Goal: Information Seeking & Learning: Understand process/instructions

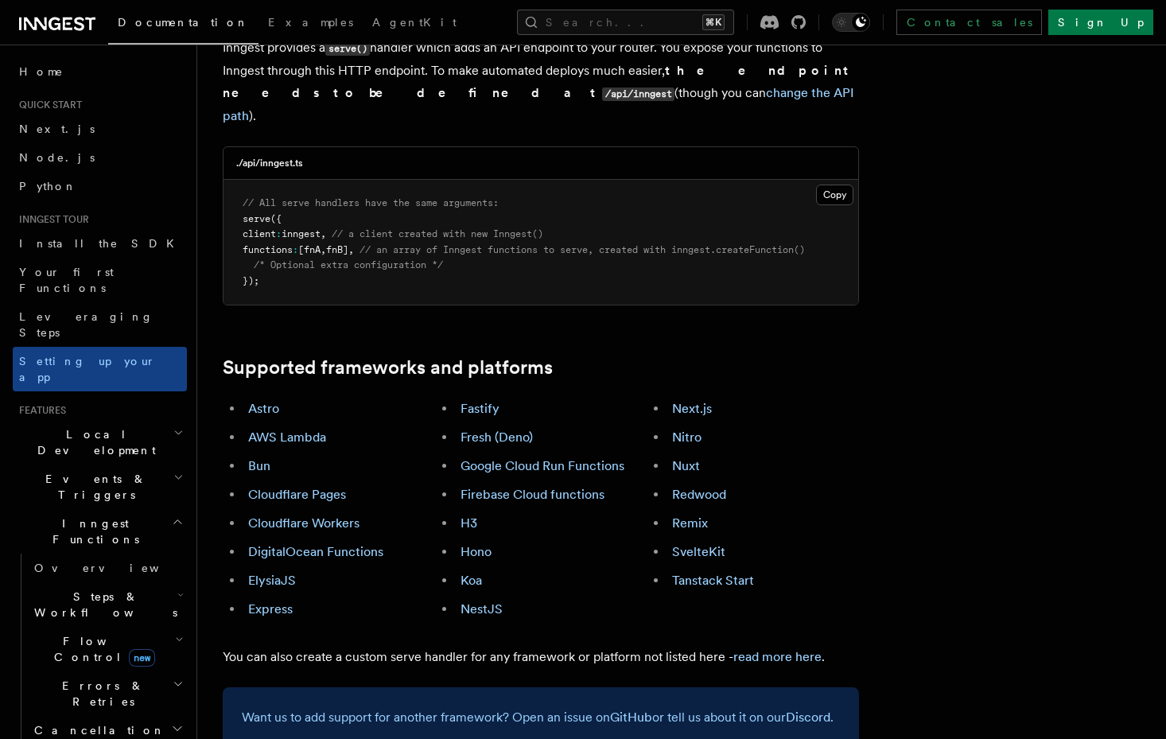
scroll to position [731, 0]
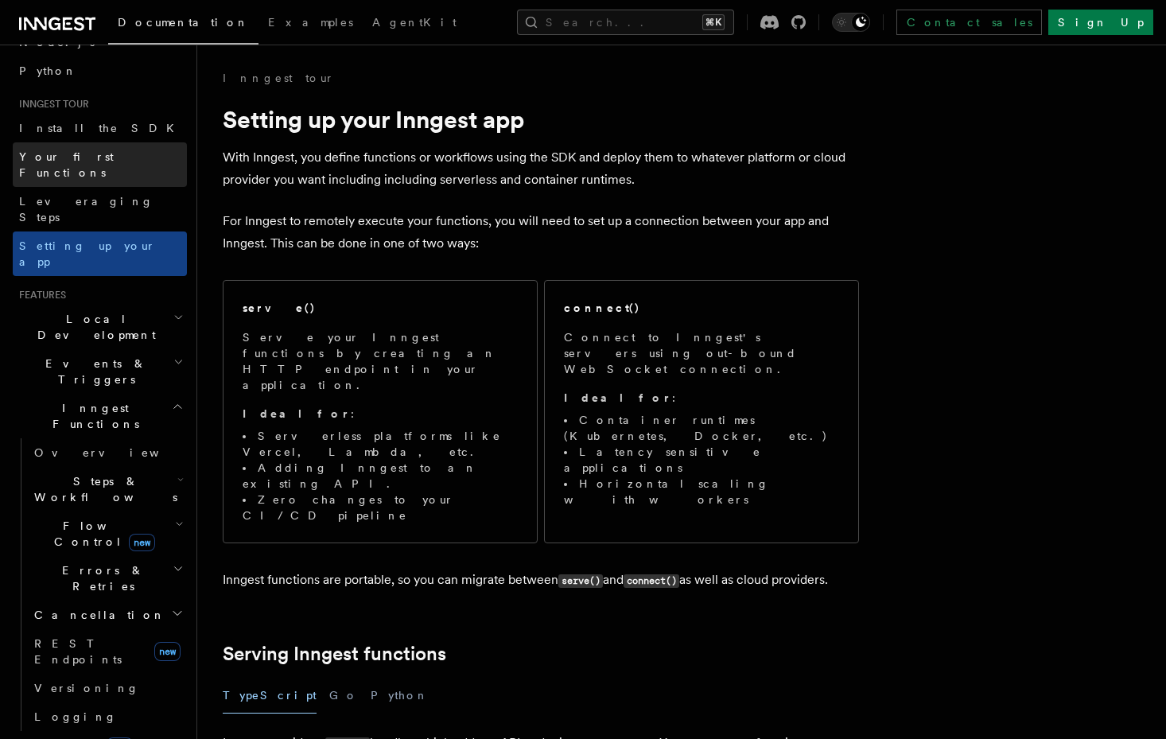
scroll to position [215, 0]
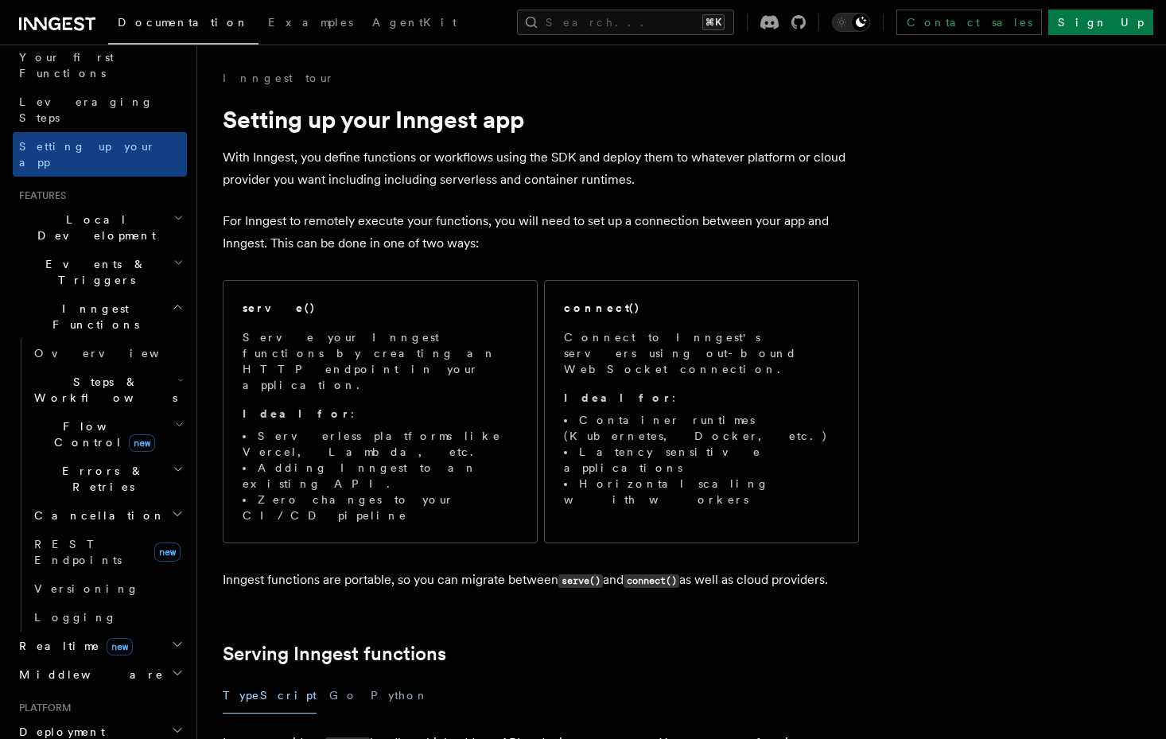
click at [89, 418] on span "Flow Control new" at bounding box center [101, 434] width 147 height 32
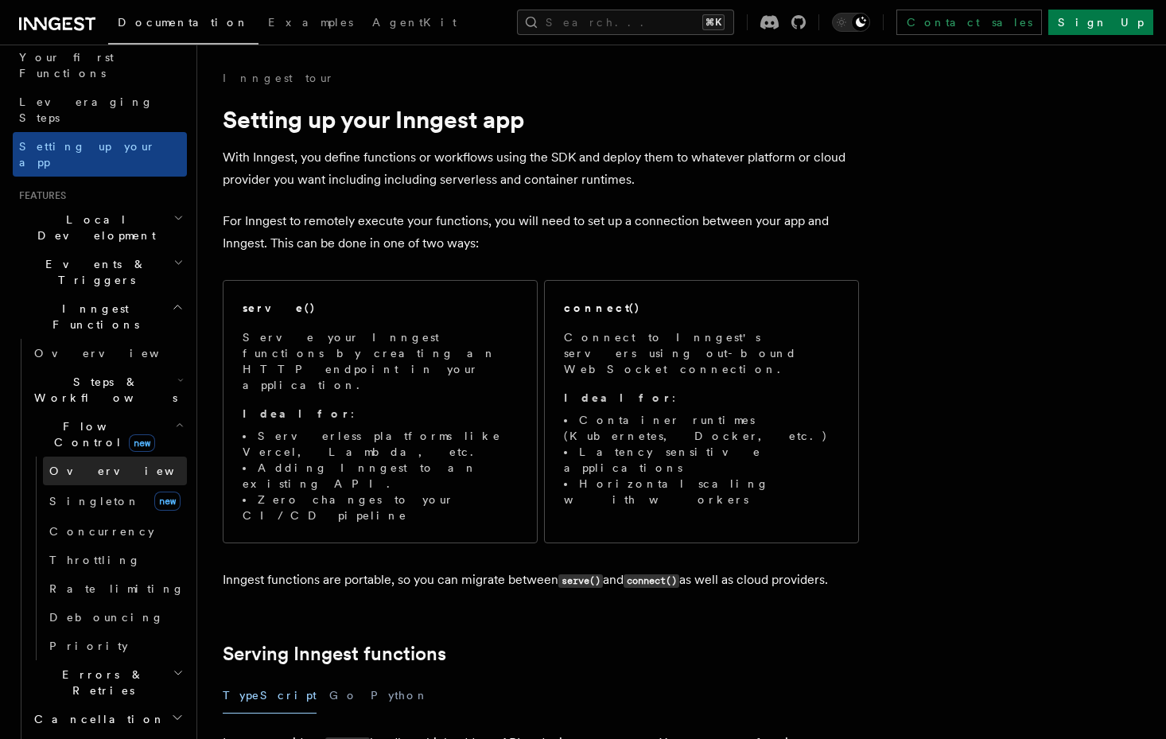
click at [87, 464] on span "Overview" at bounding box center [131, 470] width 164 height 13
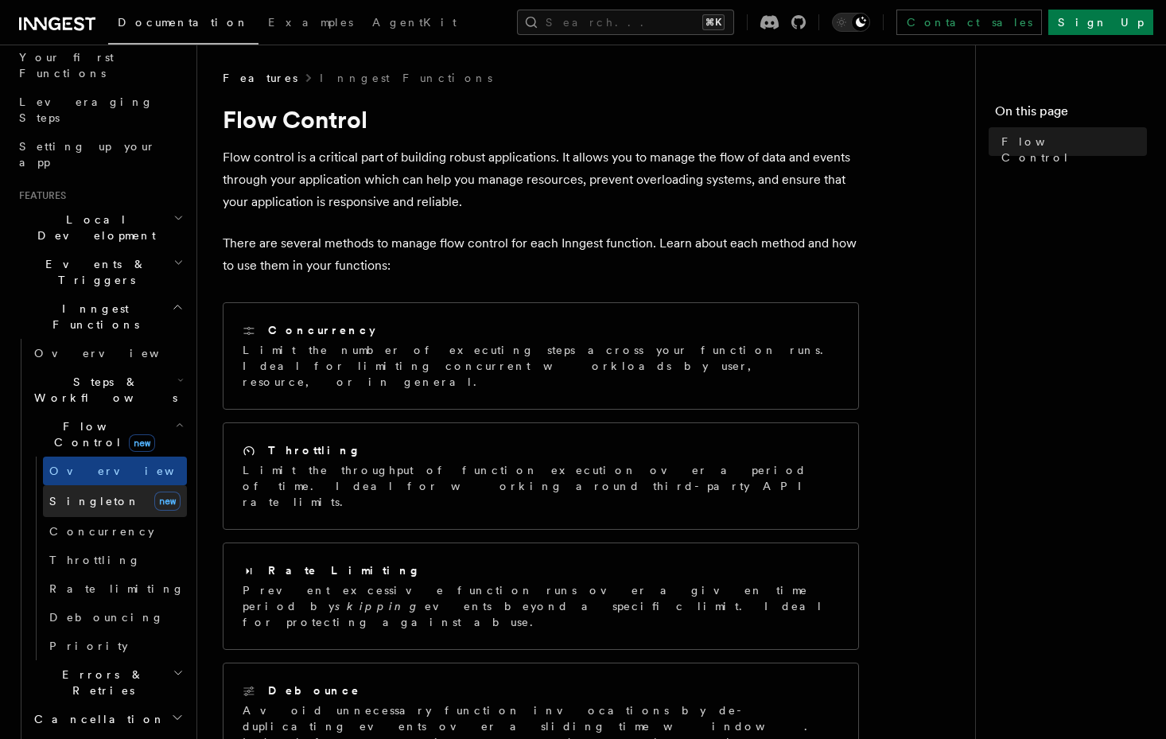
click at [86, 495] on span "Singleton" at bounding box center [94, 501] width 91 height 13
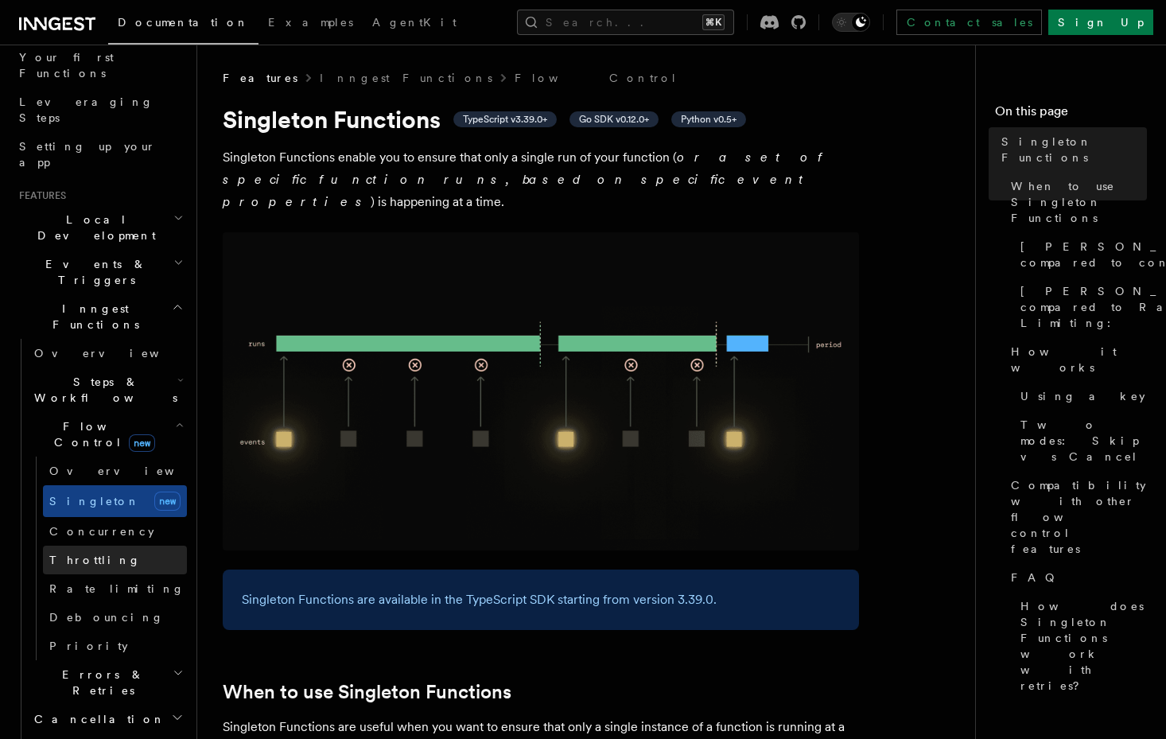
click at [87, 553] on span "Throttling" at bounding box center [94, 559] width 91 height 13
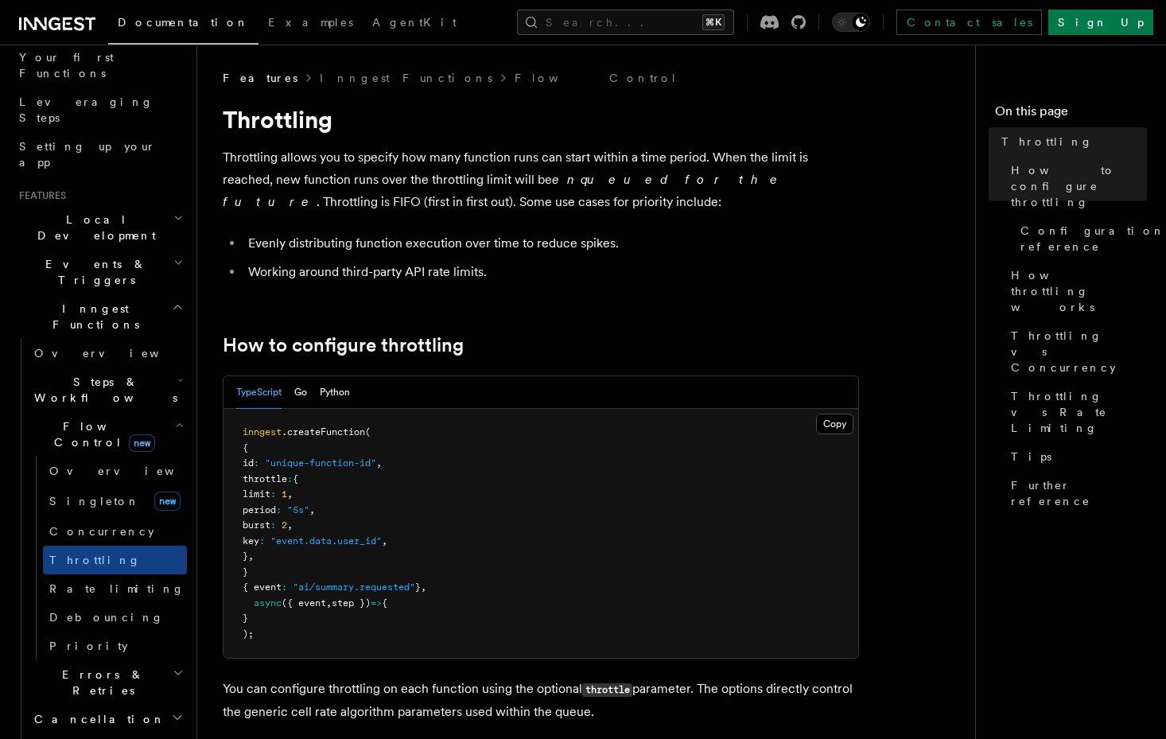
scroll to position [60, 0]
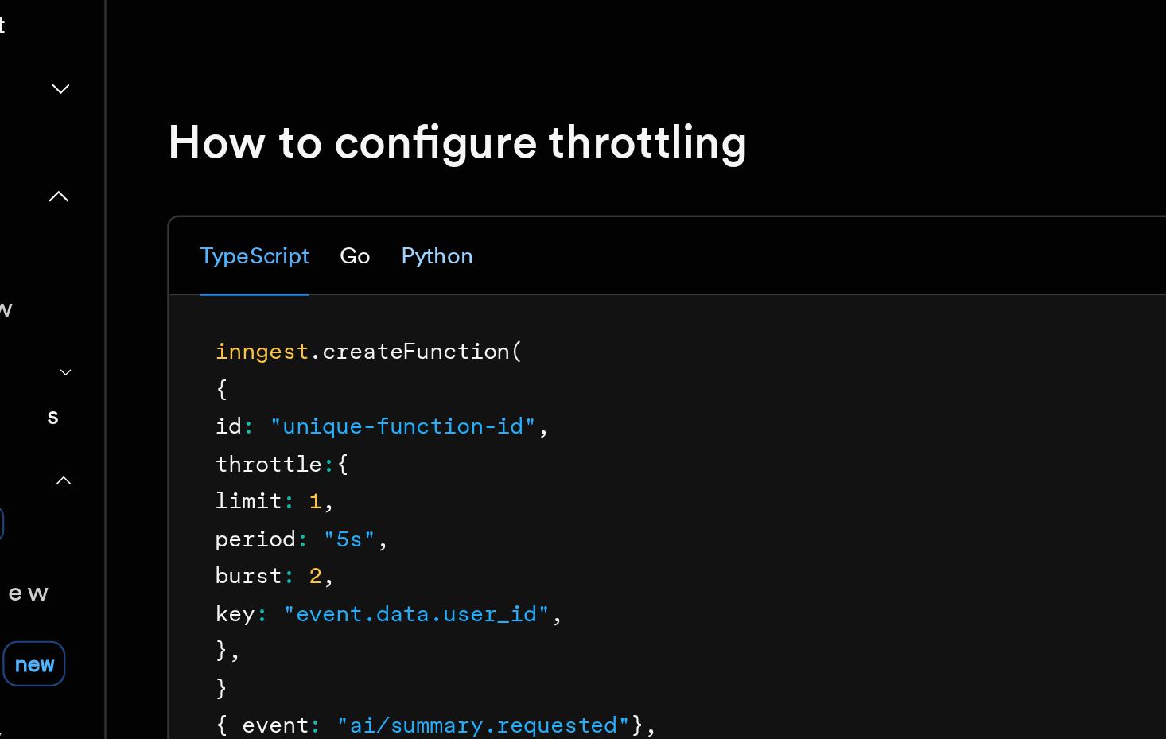
click at [338, 334] on button "Python" at bounding box center [335, 332] width 30 height 33
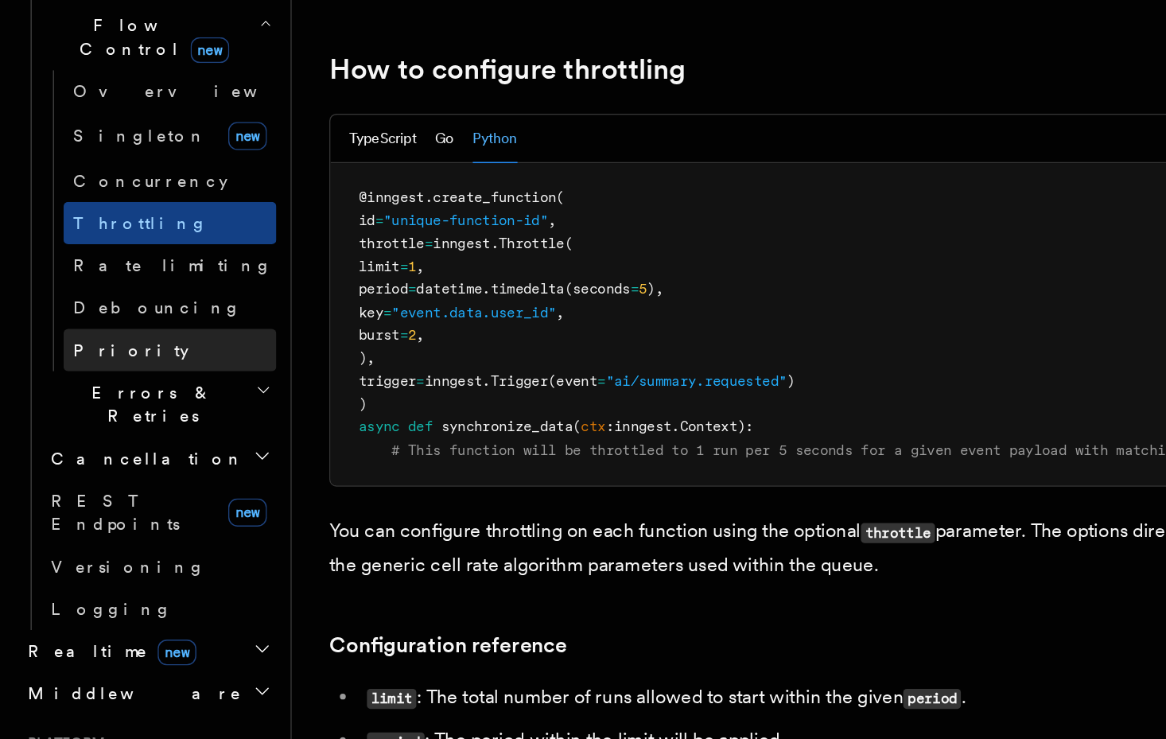
scroll to position [390, 0]
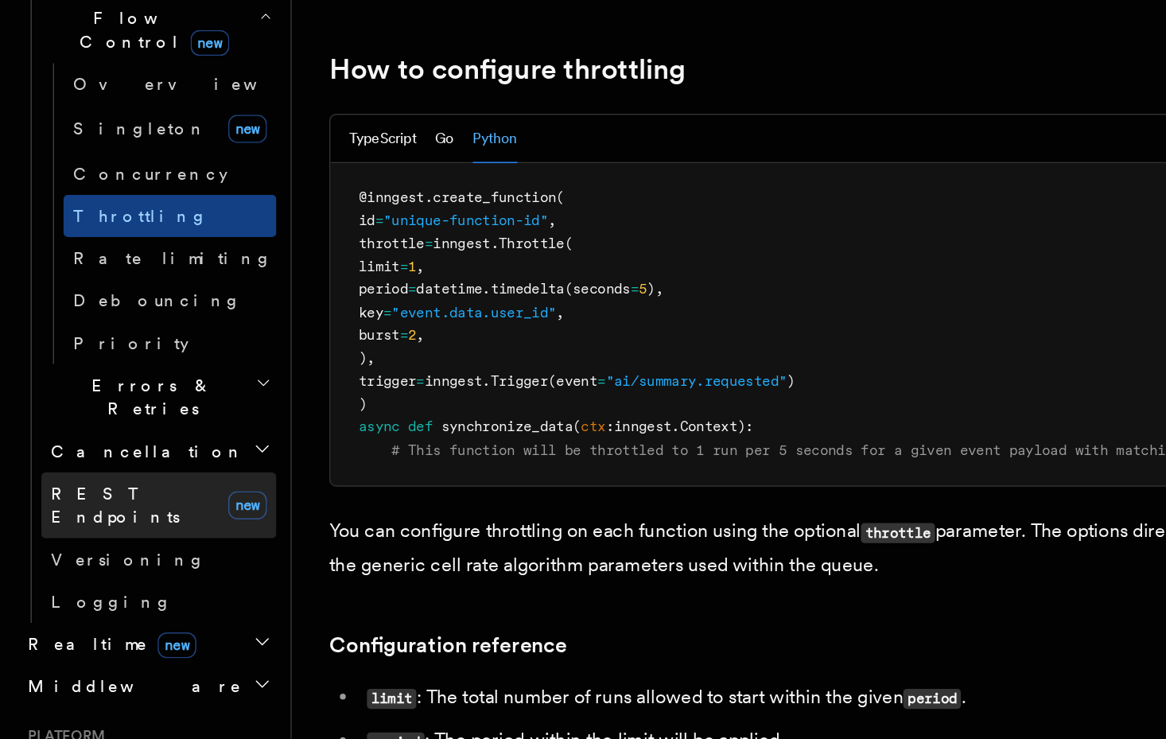
click at [104, 566] on span "REST Endpoints" at bounding box center [77, 580] width 87 height 29
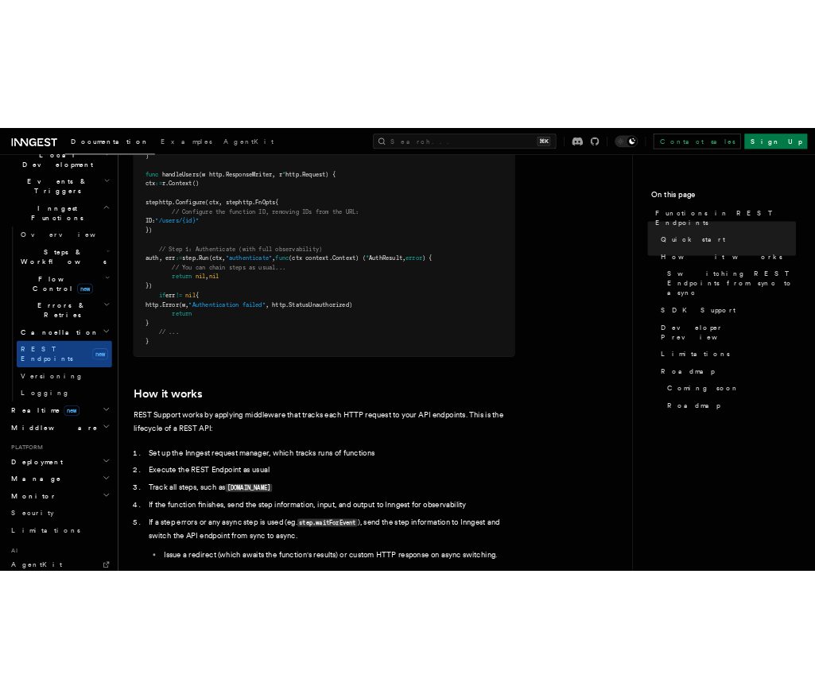
scroll to position [1266, 0]
